Goal: Transaction & Acquisition: Book appointment/travel/reservation

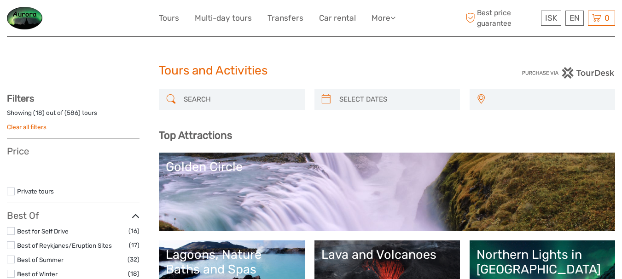
select select
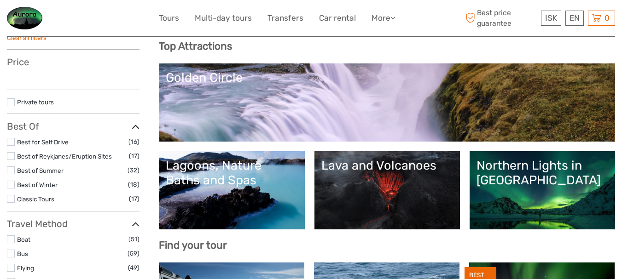
scroll to position [92, 0]
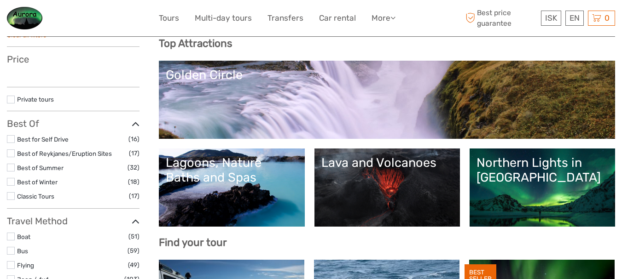
select select
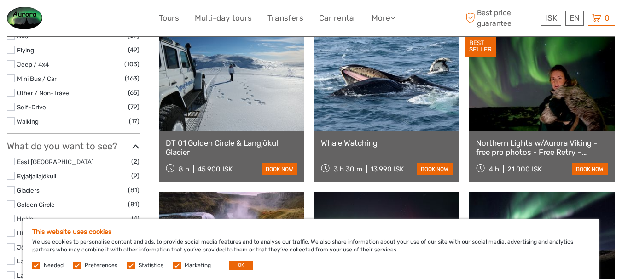
scroll to position [322, 0]
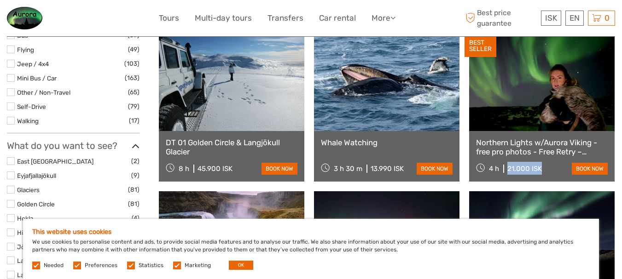
drag, startPoint x: 506, startPoint y: 166, endPoint x: 540, endPoint y: 173, distance: 34.3
click at [540, 173] on div "4 h 21.000 ISK" at bounding box center [509, 168] width 66 height 13
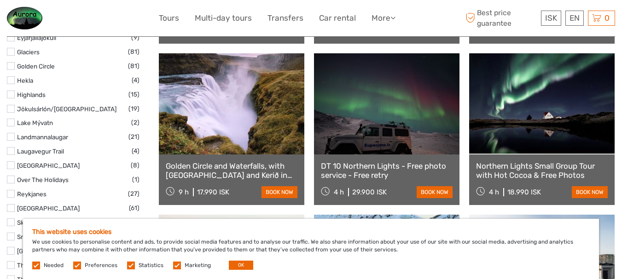
scroll to position [506, 0]
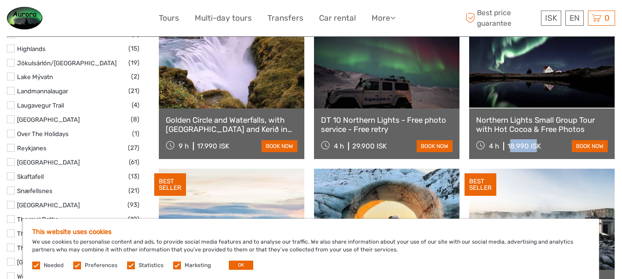
drag, startPoint x: 538, startPoint y: 149, endPoint x: 508, endPoint y: 146, distance: 29.6
click at [508, 146] on div "18.990 ISK" at bounding box center [524, 146] width 34 height 8
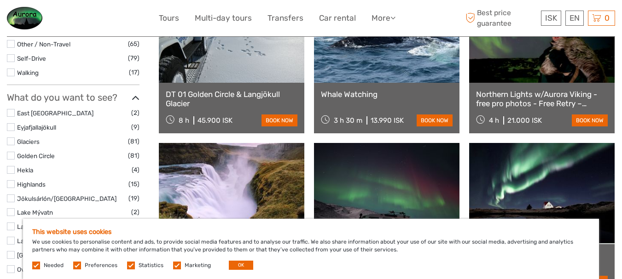
scroll to position [368, 0]
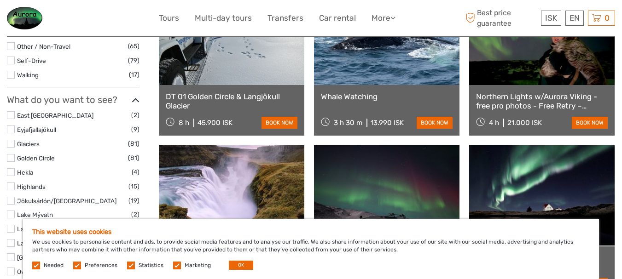
click at [9, 158] on label at bounding box center [11, 158] width 8 height 8
click at [0, 0] on input "checkbox" at bounding box center [0, 0] width 0 height 0
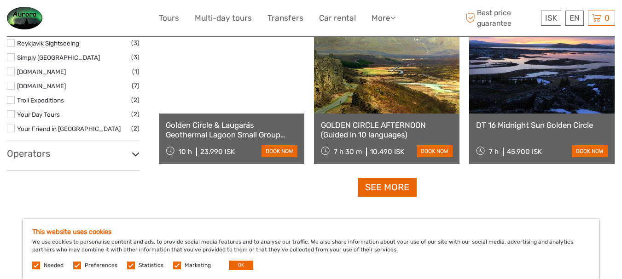
scroll to position [966, 0]
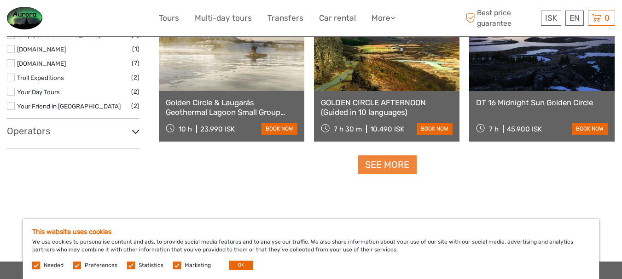
click at [377, 166] on link "See more" at bounding box center [387, 165] width 59 height 19
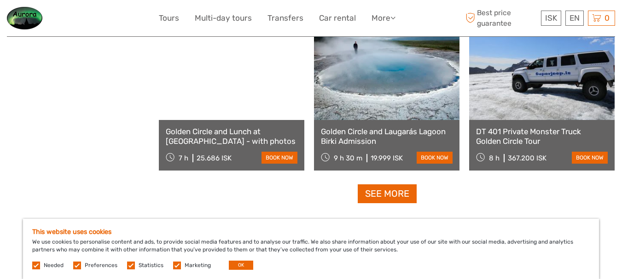
scroll to position [1933, 0]
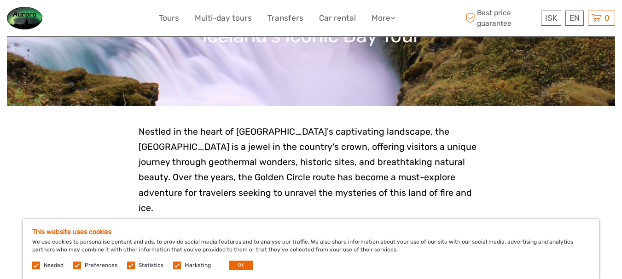
scroll to position [276, 0]
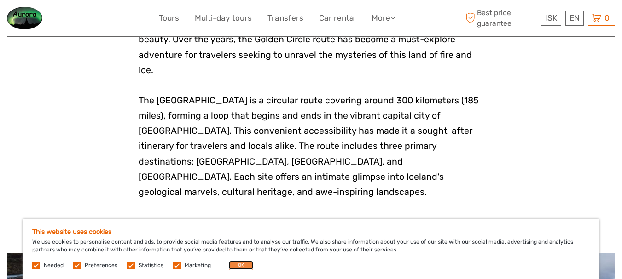
click at [242, 270] on button "OK" at bounding box center [241, 265] width 24 height 9
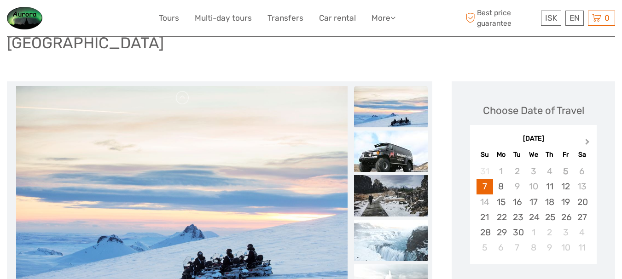
click at [587, 137] on span "Next Month" at bounding box center [587, 143] width 0 height 13
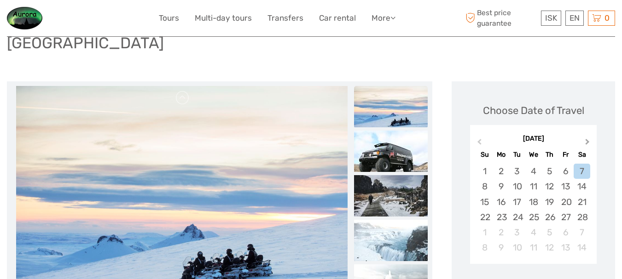
click at [587, 137] on span "Next Month" at bounding box center [587, 143] width 0 height 13
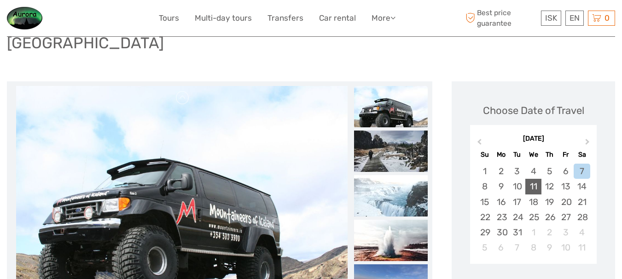
click at [538, 179] on div "11" at bounding box center [533, 186] width 16 height 15
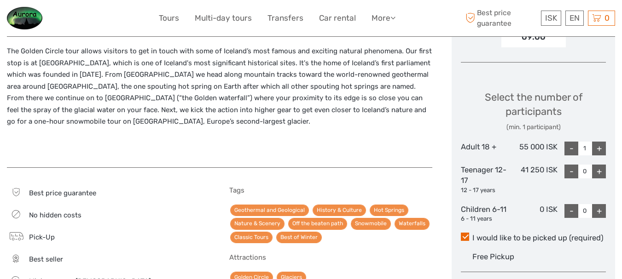
scroll to position [368, 0]
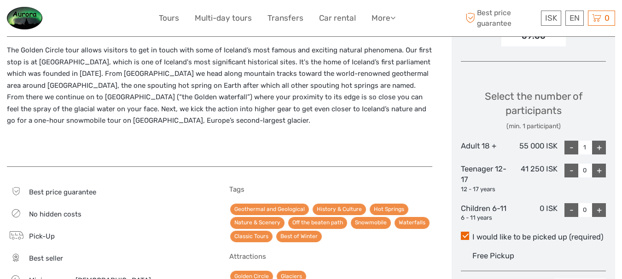
drag, startPoint x: 518, startPoint y: 126, endPoint x: 526, endPoint y: 127, distance: 7.4
click at [520, 141] on div "55 000 ISK" at bounding box center [533, 148] width 48 height 14
drag, startPoint x: 526, startPoint y: 127, endPoint x: 532, endPoint y: 127, distance: 6.5
click at [532, 141] on div "55 000 ISK" at bounding box center [533, 148] width 48 height 14
click at [540, 141] on div "55 000 ISK" at bounding box center [533, 148] width 48 height 14
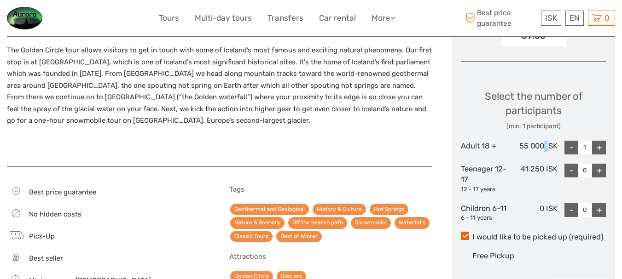
drag, startPoint x: 546, startPoint y: 127, endPoint x: 555, endPoint y: 127, distance: 8.7
click at [550, 141] on div "55 000 ISK" at bounding box center [533, 148] width 48 height 14
click at [556, 141] on div "55 000 ISK" at bounding box center [533, 148] width 48 height 14
click at [557, 141] on div "55 000 ISK" at bounding box center [533, 148] width 48 height 14
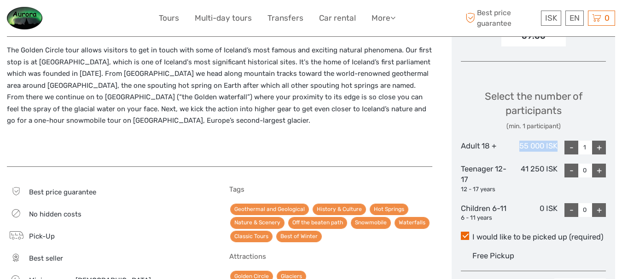
drag, startPoint x: 556, startPoint y: 126, endPoint x: 513, endPoint y: 165, distance: 58.6
click at [518, 141] on div "55 000 ISK" at bounding box center [533, 148] width 48 height 14
click at [461, 232] on span at bounding box center [465, 236] width 8 height 8
click at [472, 234] on input "I would like to be picked up (required)" at bounding box center [472, 234] width 0 height 0
click at [467, 232] on span at bounding box center [465, 236] width 8 height 8
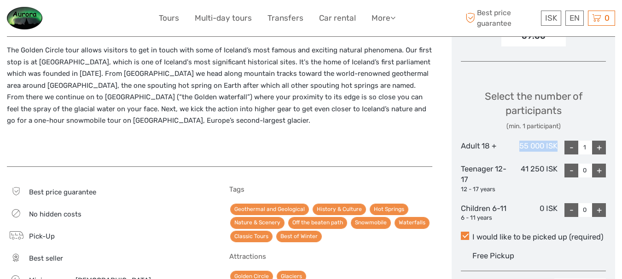
click at [472, 234] on input "I would like to be picked up (required)" at bounding box center [472, 234] width 0 height 0
click at [469, 232] on label "I would like to be picked up (required)" at bounding box center [533, 237] width 145 height 11
click at [472, 234] on input "I would like to be picked up (required)" at bounding box center [472, 234] width 0 height 0
click at [469, 232] on label "I would like to be picked up (required)" at bounding box center [533, 237] width 145 height 11
click at [472, 234] on input "I would like to be picked up (required)" at bounding box center [472, 234] width 0 height 0
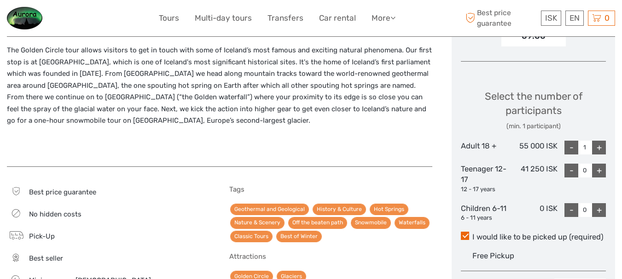
click at [527, 140] on div "Select the number of participants (min. 1 participant) Adult 18 + 55 000 ISK - …" at bounding box center [533, 151] width 145 height 151
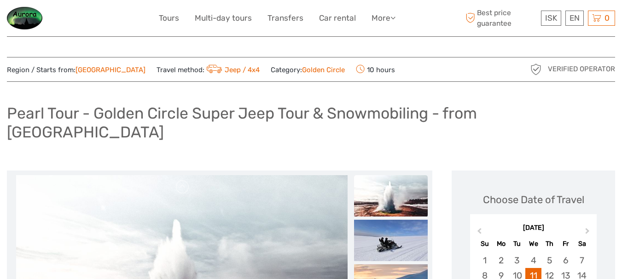
scroll to position [0, 0]
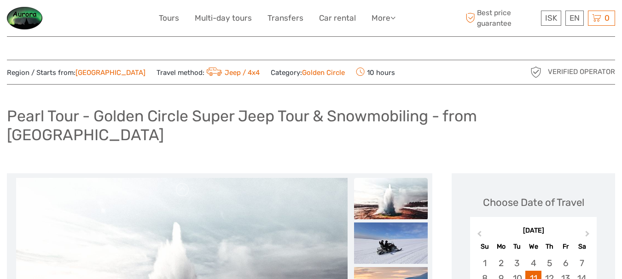
click at [30, 120] on h1 "Pearl Tour - Golden Circle Super Jeep Tour & Snowmobiling - from [GEOGRAPHIC_DA…" at bounding box center [311, 125] width 608 height 37
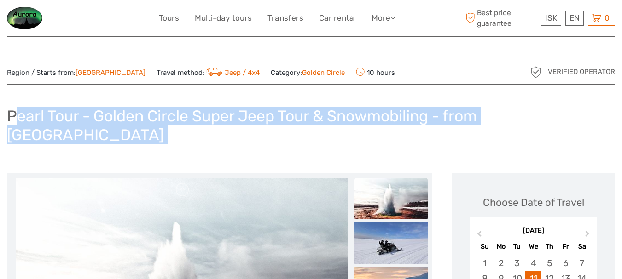
click at [29, 118] on h1 "Pearl Tour - Golden Circle Super Jeep Tour & Snowmobiling - from [GEOGRAPHIC_DA…" at bounding box center [311, 125] width 608 height 37
copy div "Pearl Tour - Golden Circle Super Jeep Tour & Snowmobiling - from [GEOGRAPHIC_DA…"
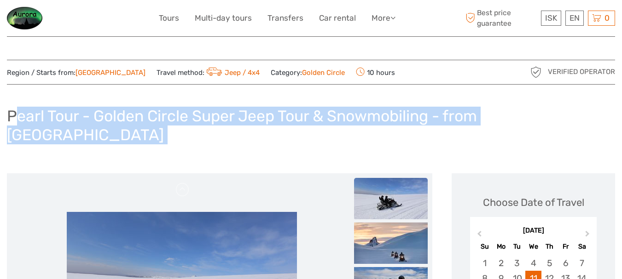
copy div "Pearl Tour - Golden Circle Super Jeep Tour & Snowmobiling - from [GEOGRAPHIC_DA…"
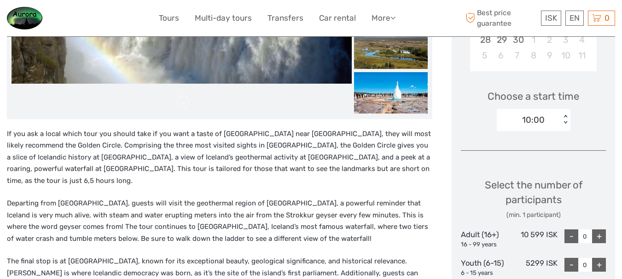
scroll to position [276, 0]
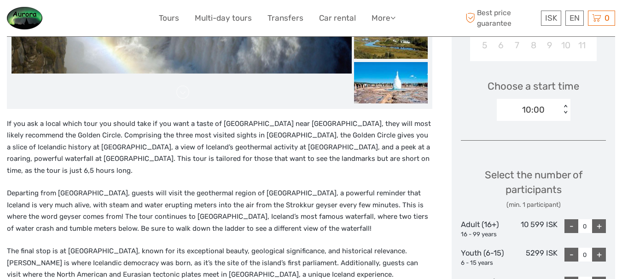
click at [520, 110] on div "10:00" at bounding box center [529, 110] width 64 height 14
click at [291, 144] on p "If you ask a local which tour you should take if you want a taste of Iceland ne…" at bounding box center [219, 147] width 425 height 59
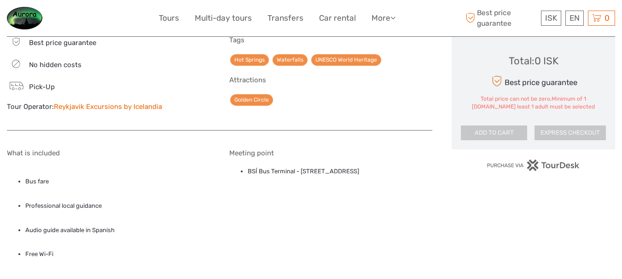
scroll to position [644, 0]
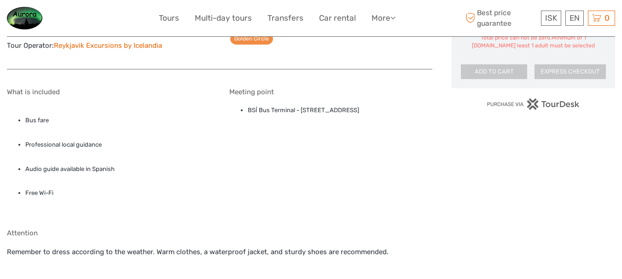
click at [302, 105] on li "BSÍ Bus Terminal - Vatnsmýrarvegur 10, Reykjavík, 101" at bounding box center [340, 110] width 185 height 10
drag, startPoint x: 302, startPoint y: 98, endPoint x: 337, endPoint y: 98, distance: 35.4
click at [337, 105] on li "BSÍ Bus Terminal - Vatnsmýrarvegur 10, Reykjavík, 101" at bounding box center [340, 110] width 185 height 10
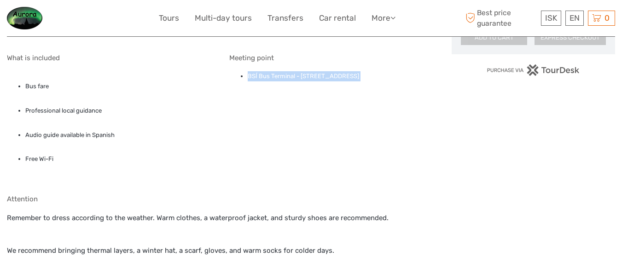
scroll to position [782, 0]
